Goal: Navigation & Orientation: Find specific page/section

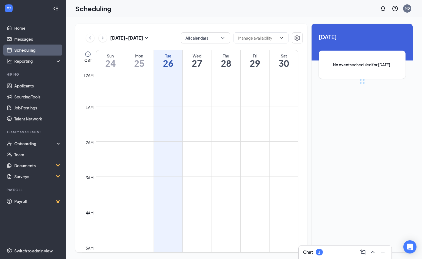
scroll to position [270, 0]
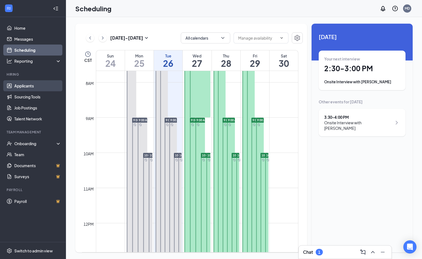
click at [23, 89] on link "Applicants" at bounding box center [37, 85] width 47 height 11
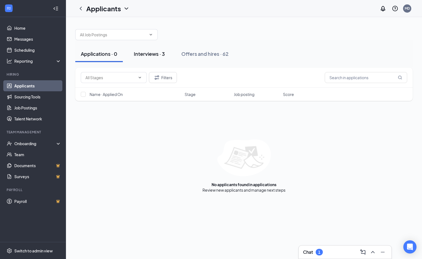
click at [156, 57] on button "Interviews · 3" at bounding box center [149, 54] width 42 height 16
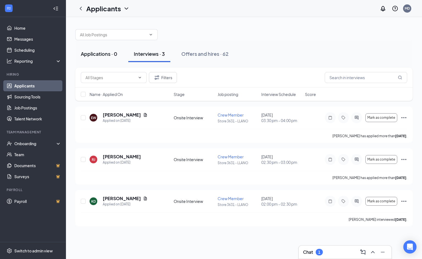
click at [103, 55] on div "Applications · 0" at bounding box center [99, 53] width 37 height 7
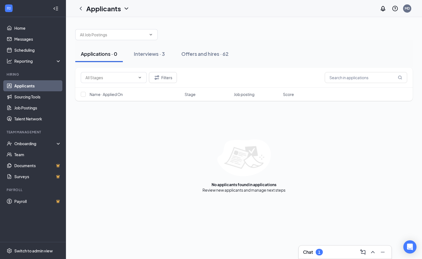
click at [33, 88] on link "Applicants" at bounding box center [37, 85] width 47 height 11
click at [21, 156] on link "Team" at bounding box center [37, 154] width 47 height 11
